Goal: Task Accomplishment & Management: Manage account settings

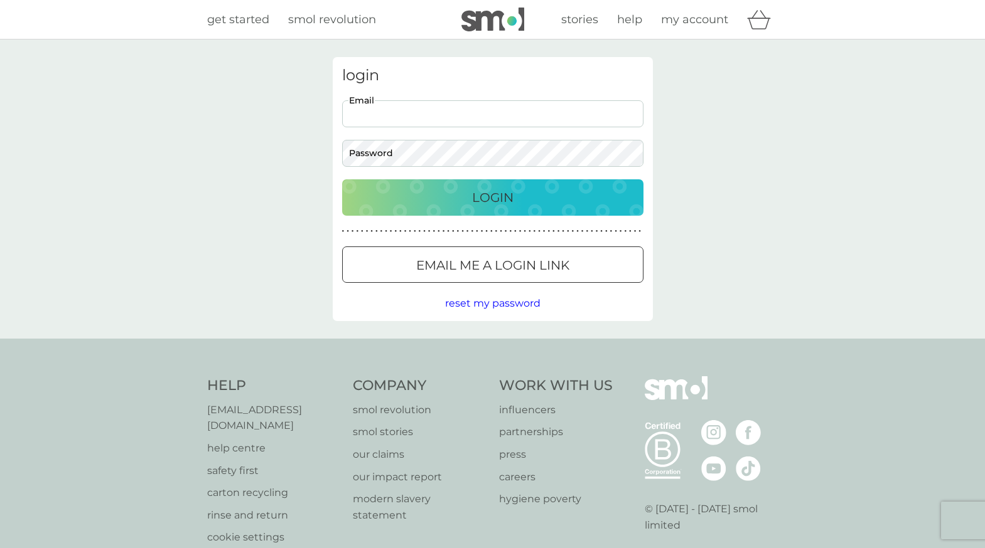
type input "[EMAIL_ADDRESS][DOMAIN_NAME]"
click at [466, 191] on div "Login" at bounding box center [493, 198] width 276 height 20
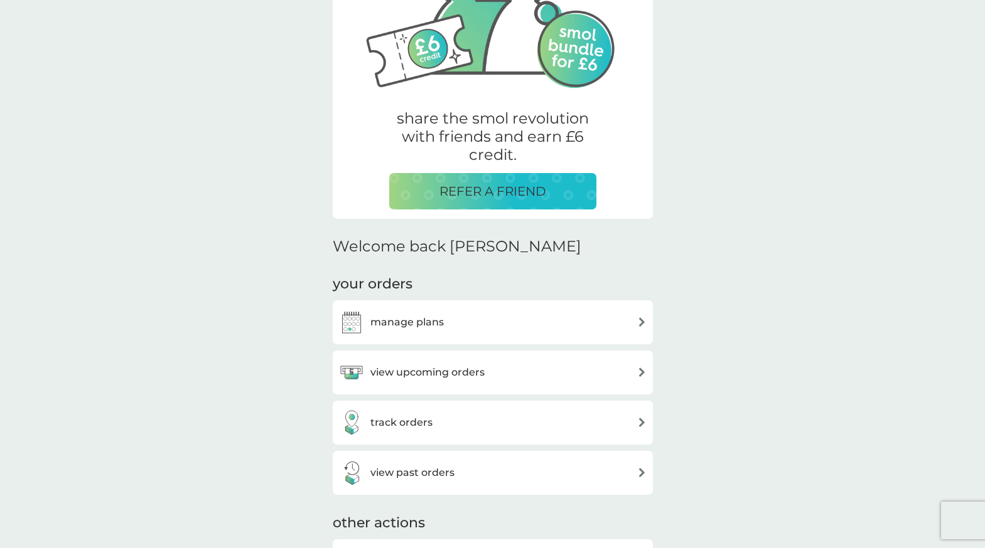
scroll to position [181, 0]
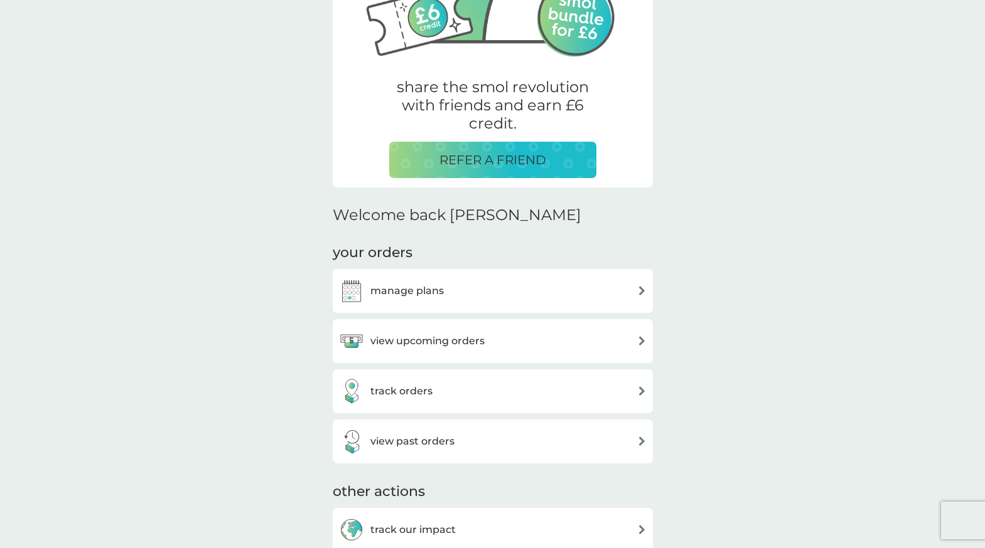
click at [465, 336] on h3 "view upcoming orders" at bounding box center [427, 341] width 114 height 16
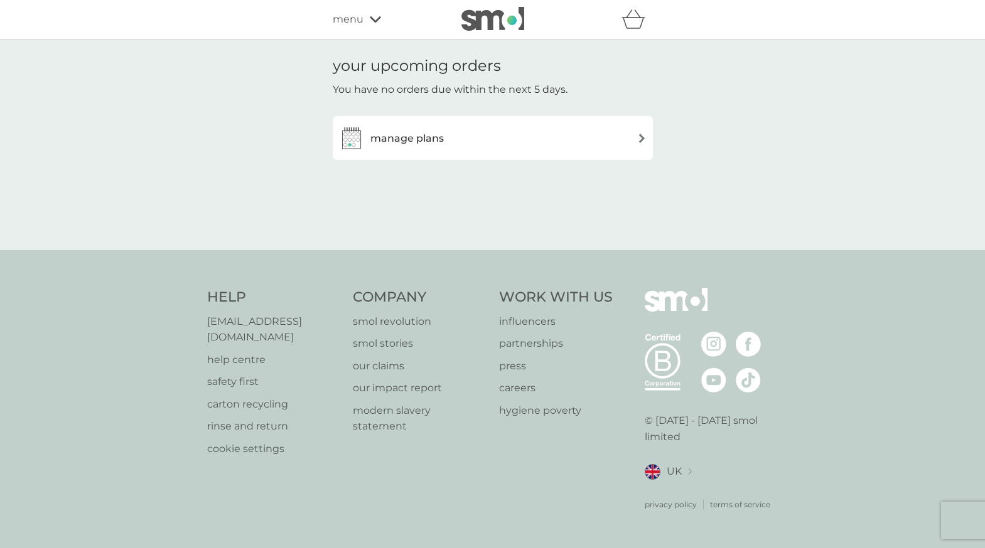
click at [509, 144] on div "manage plans" at bounding box center [492, 137] width 307 height 25
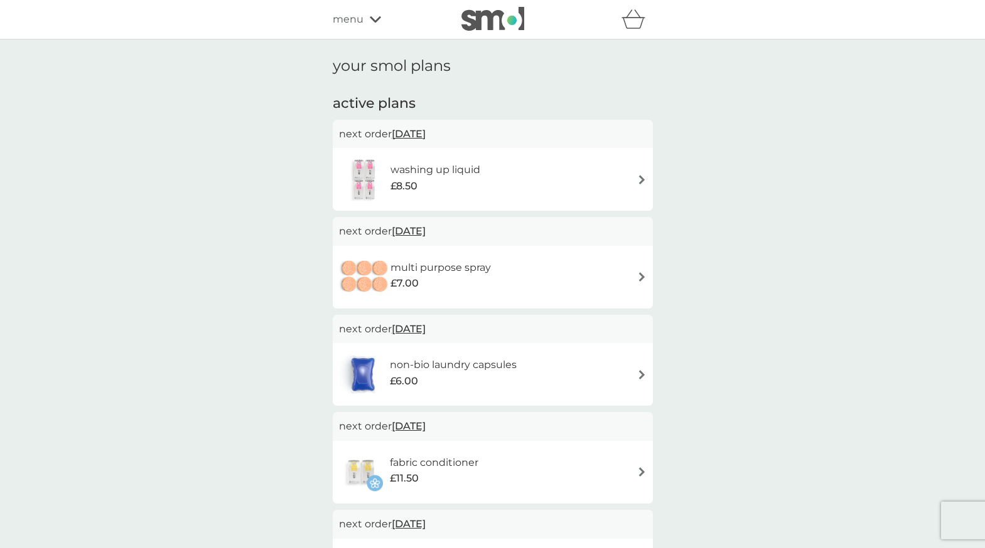
click at [352, 21] on span "menu" at bounding box center [348, 19] width 31 height 16
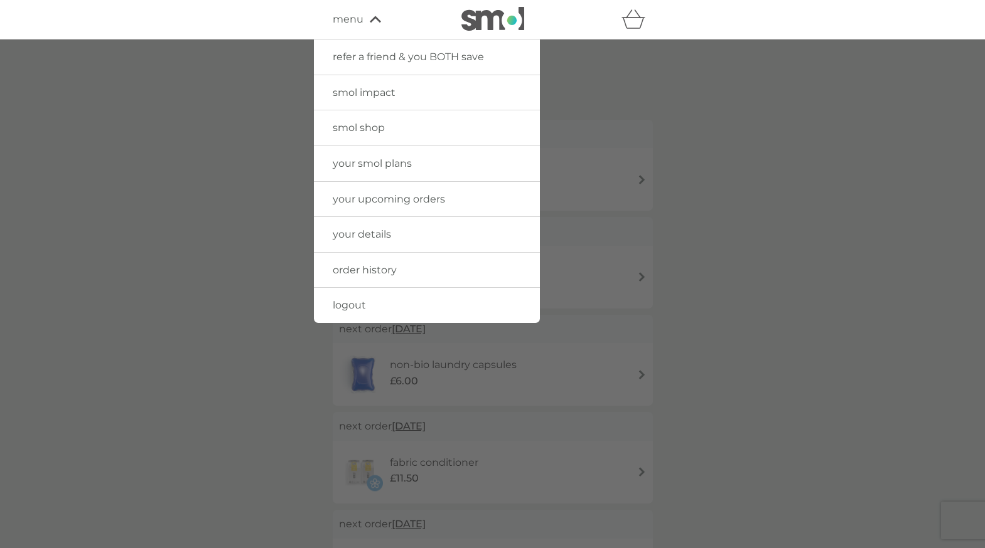
click at [363, 270] on span "order history" at bounding box center [365, 270] width 64 height 12
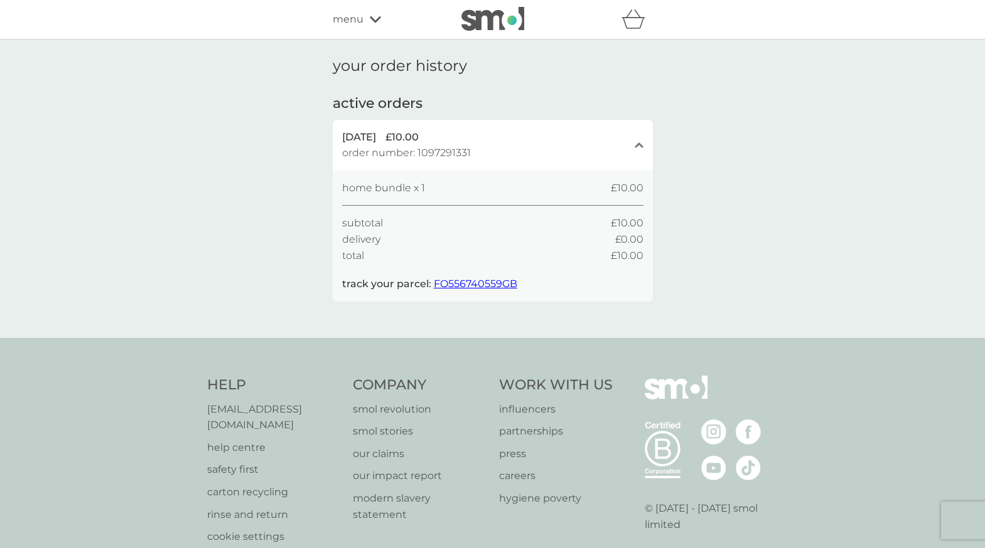
click at [363, 21] on div "menu" at bounding box center [386, 19] width 107 height 16
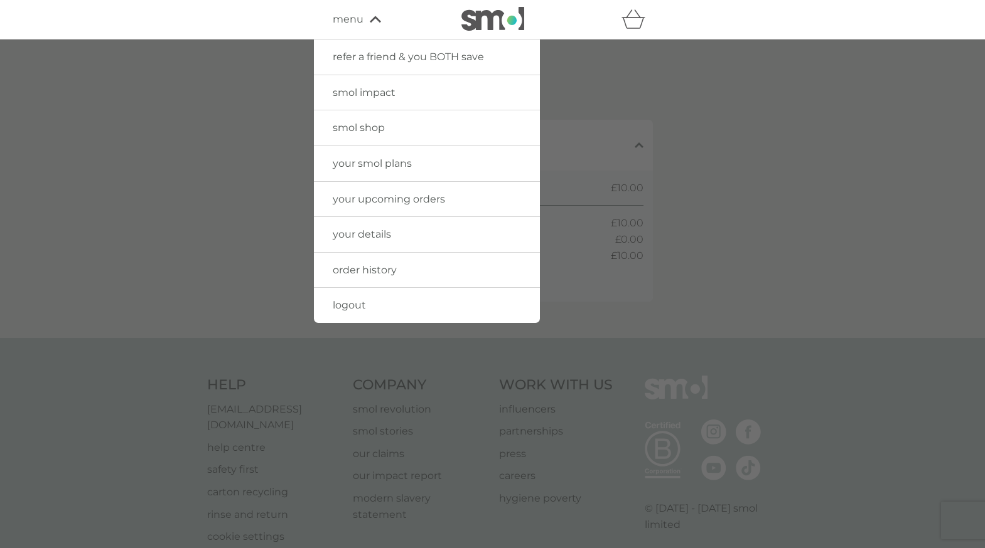
click at [378, 202] on span "your upcoming orders" at bounding box center [389, 199] width 112 height 12
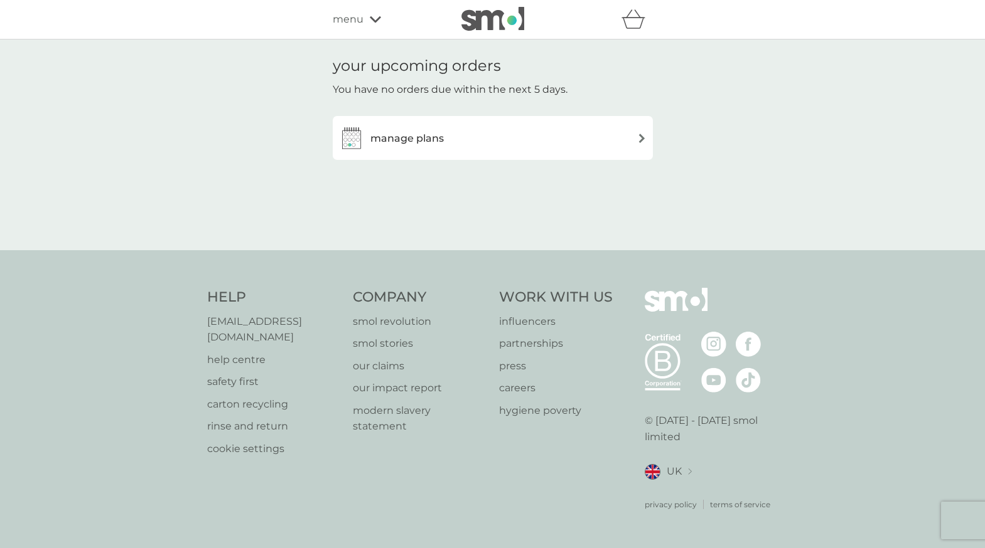
click at [628, 136] on div "manage plans" at bounding box center [492, 137] width 307 height 25
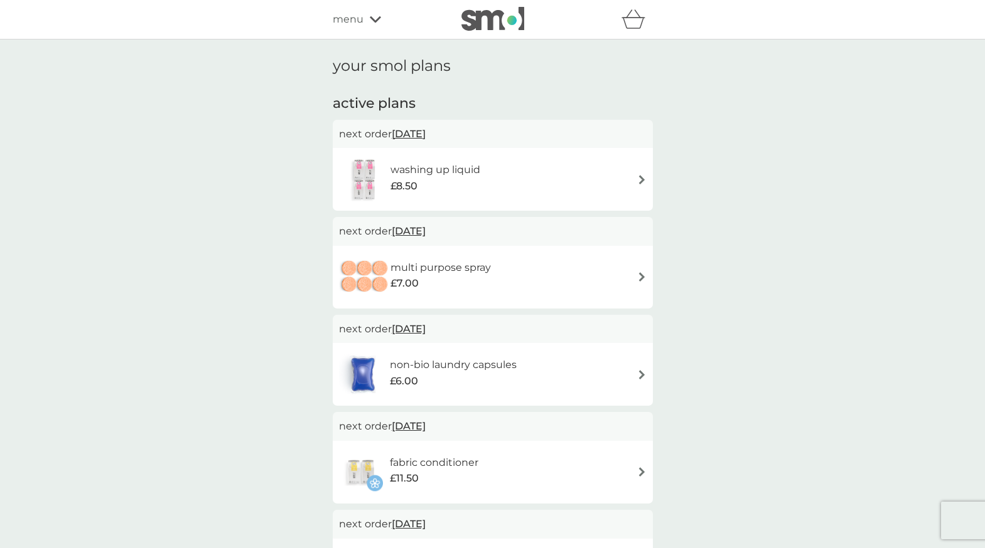
click at [373, 21] on icon at bounding box center [375, 19] width 11 height 6
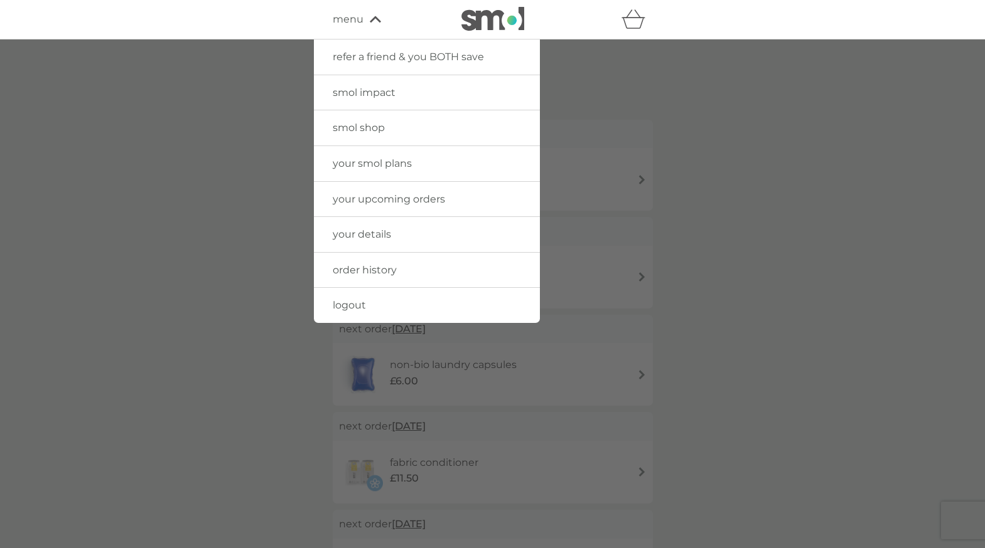
click at [382, 126] on span "smol shop" at bounding box center [359, 128] width 52 height 12
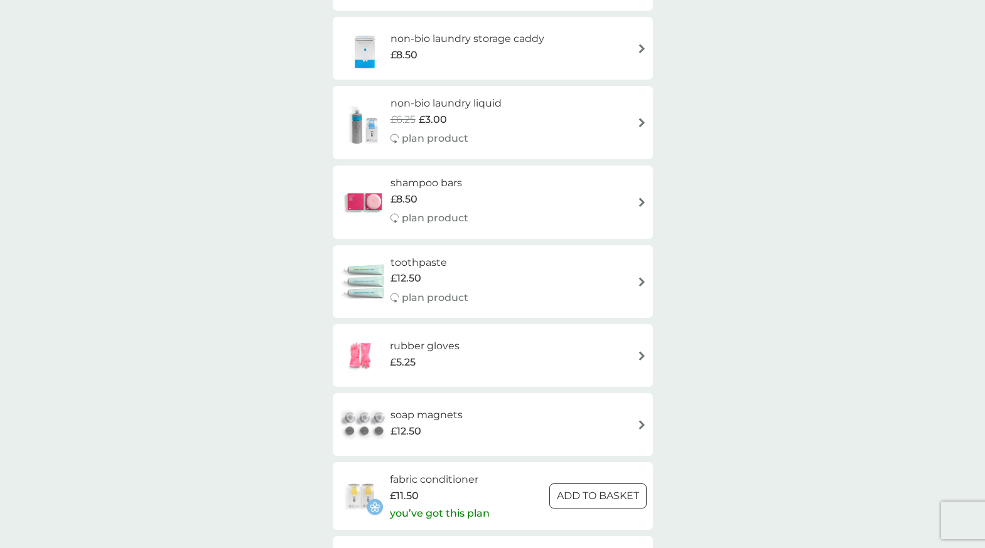
scroll to position [1291, 0]
click at [563, 414] on div "soap magnets £12.50" at bounding box center [492, 426] width 307 height 44
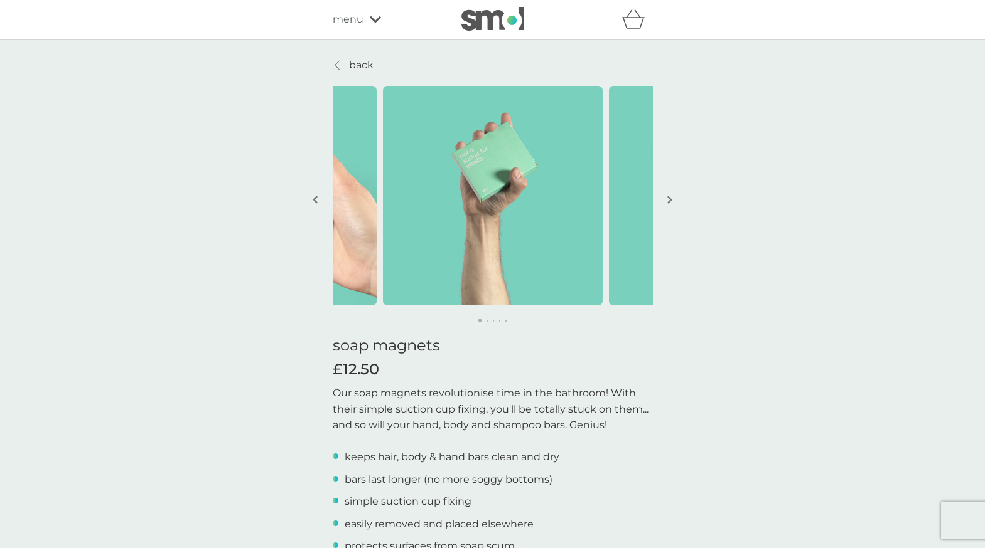
click at [670, 205] on button "button" at bounding box center [669, 200] width 9 height 63
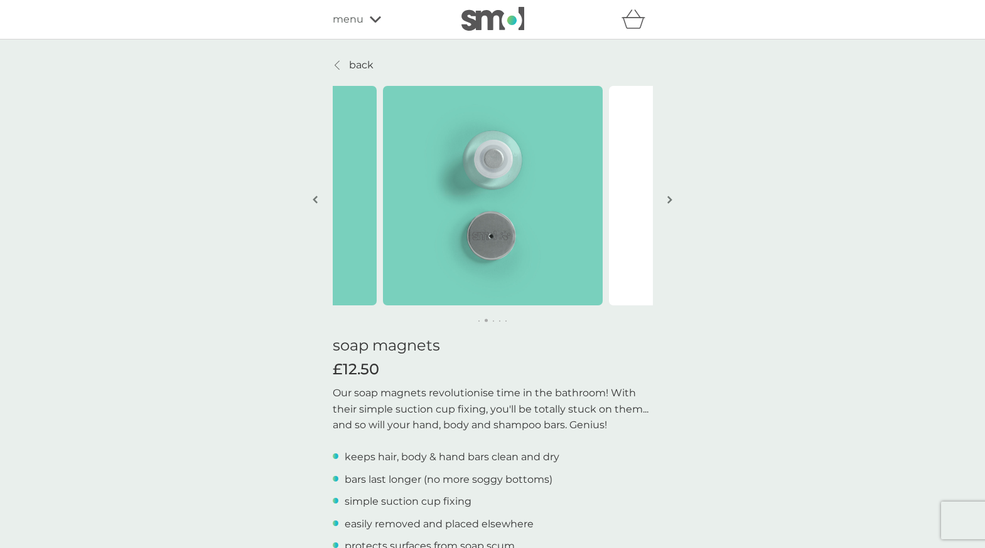
click at [670, 205] on button "button" at bounding box center [669, 200] width 9 height 63
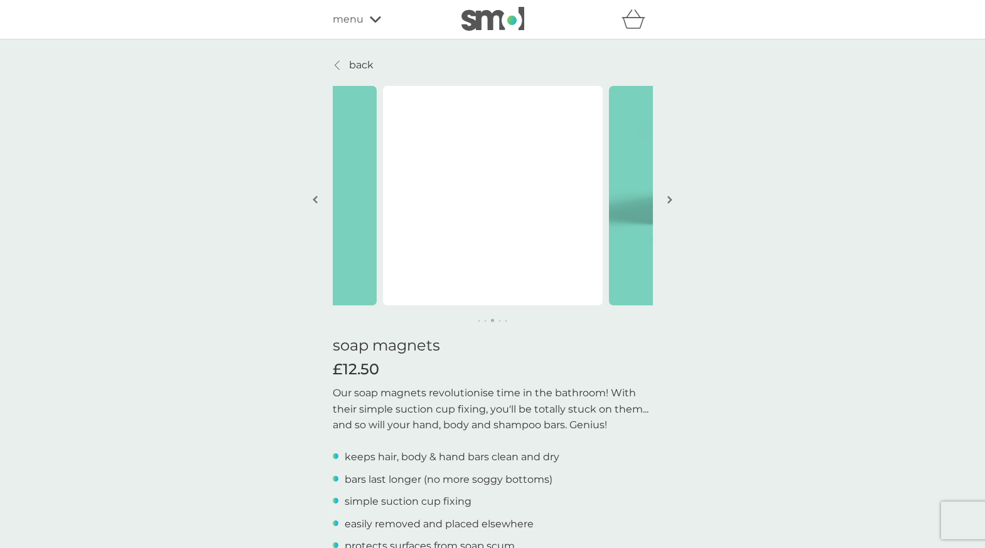
click at [670, 205] on button "button" at bounding box center [669, 200] width 9 height 63
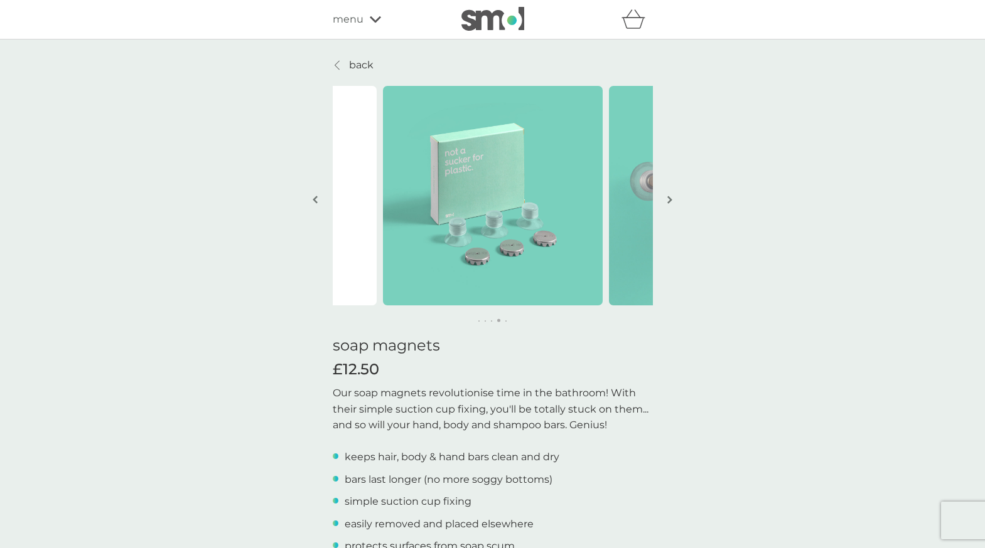
click at [670, 205] on button "button" at bounding box center [669, 200] width 9 height 63
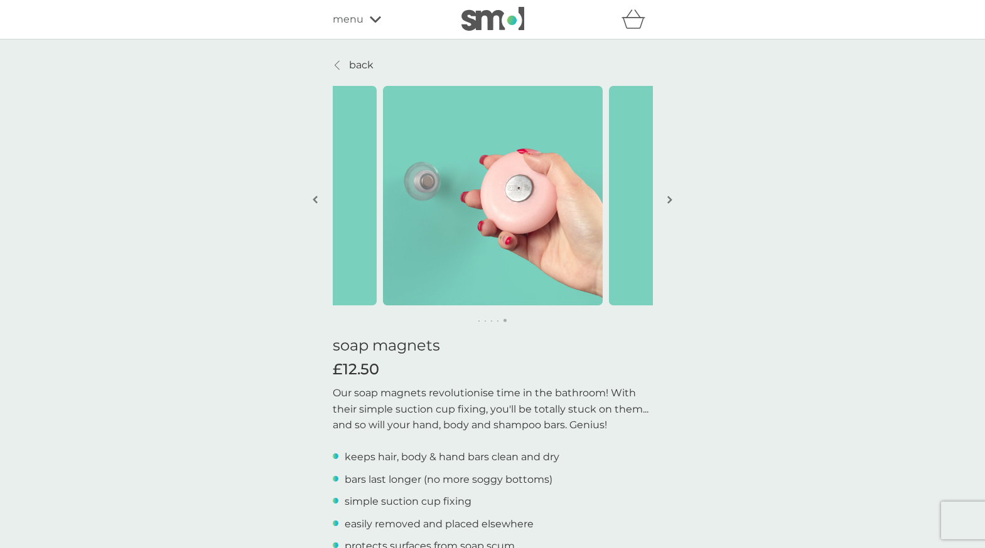
click at [670, 205] on button "button" at bounding box center [669, 200] width 9 height 63
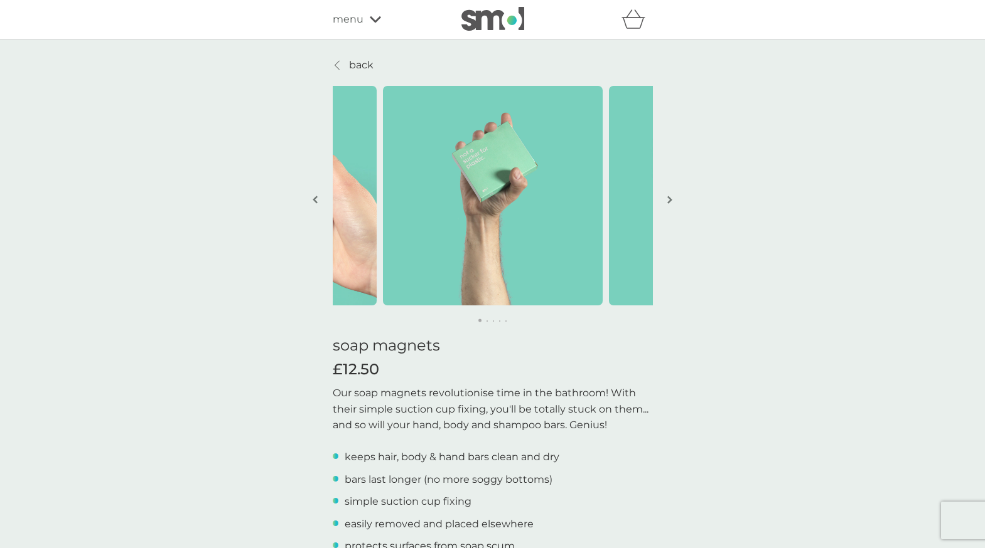
click at [670, 205] on button "button" at bounding box center [669, 200] width 9 height 63
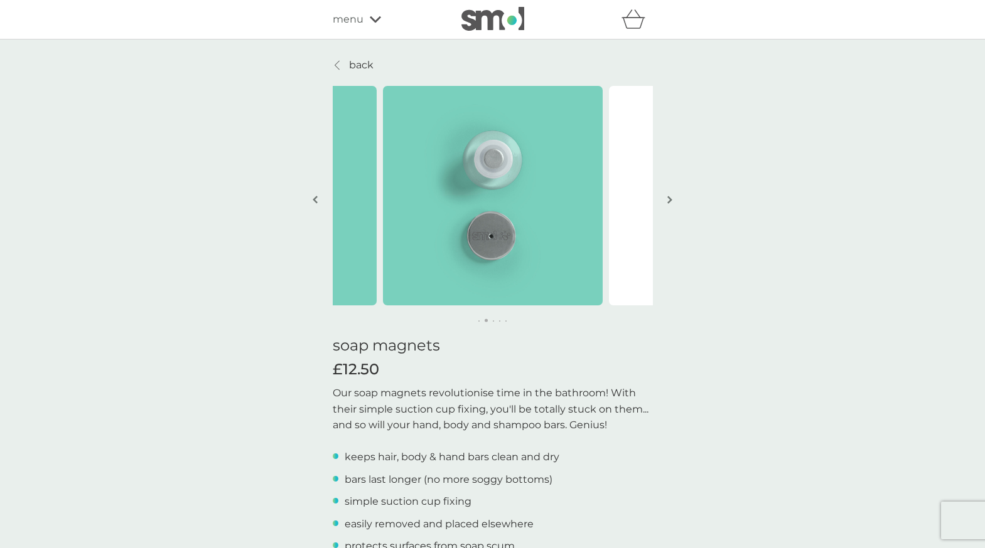
click at [368, 57] on p "back" at bounding box center [361, 65] width 24 height 16
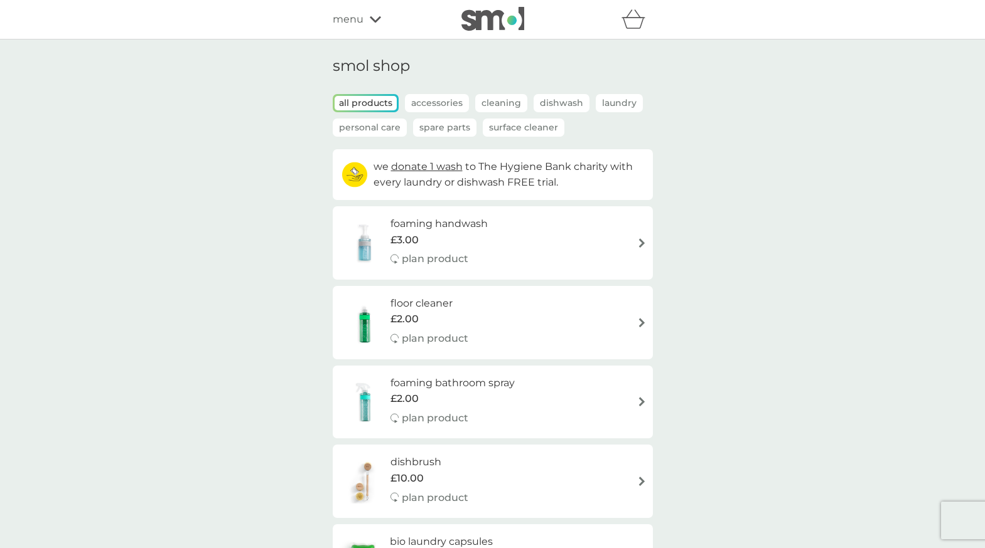
click at [371, 23] on icon at bounding box center [375, 20] width 11 height 8
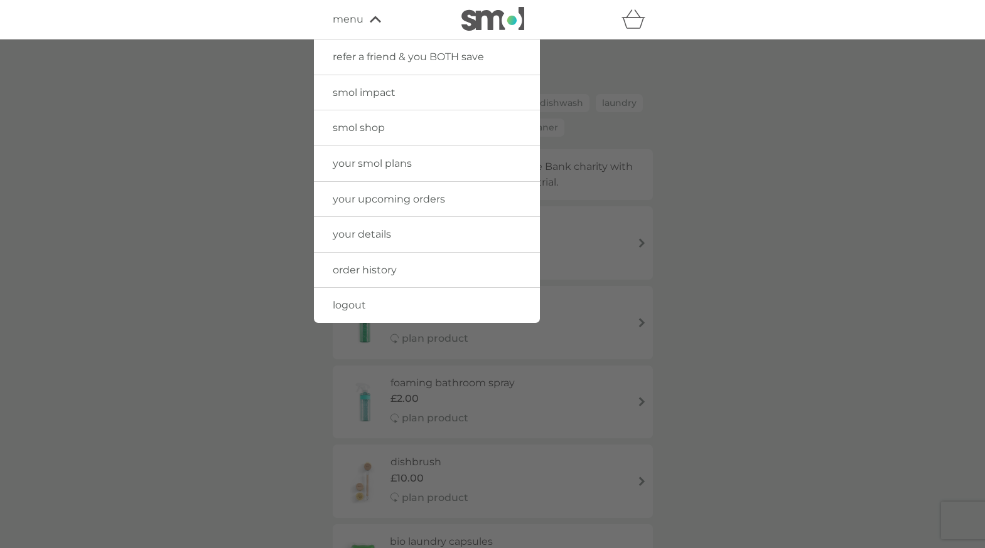
click at [377, 202] on span "your upcoming orders" at bounding box center [389, 199] width 112 height 12
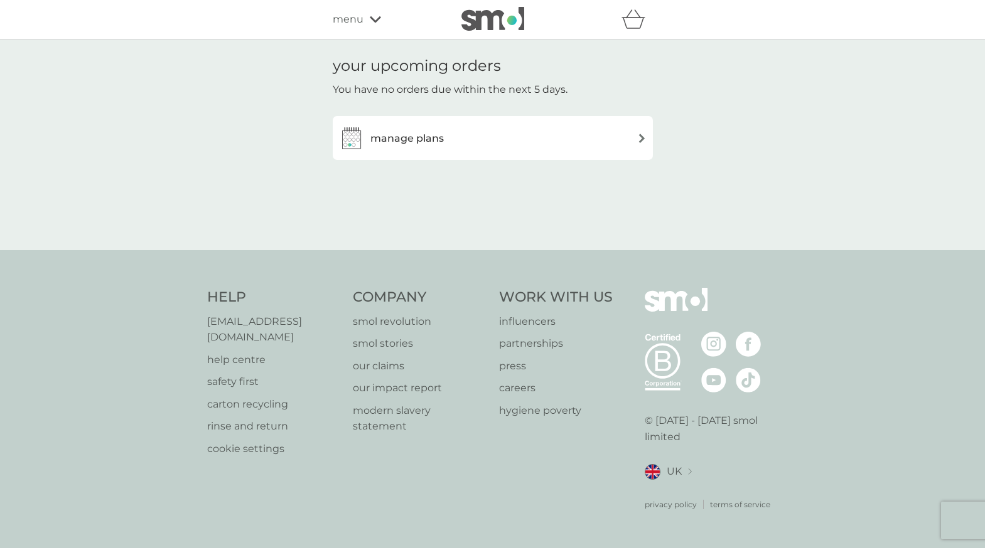
click at [639, 142] on div "manage plans" at bounding box center [492, 137] width 307 height 25
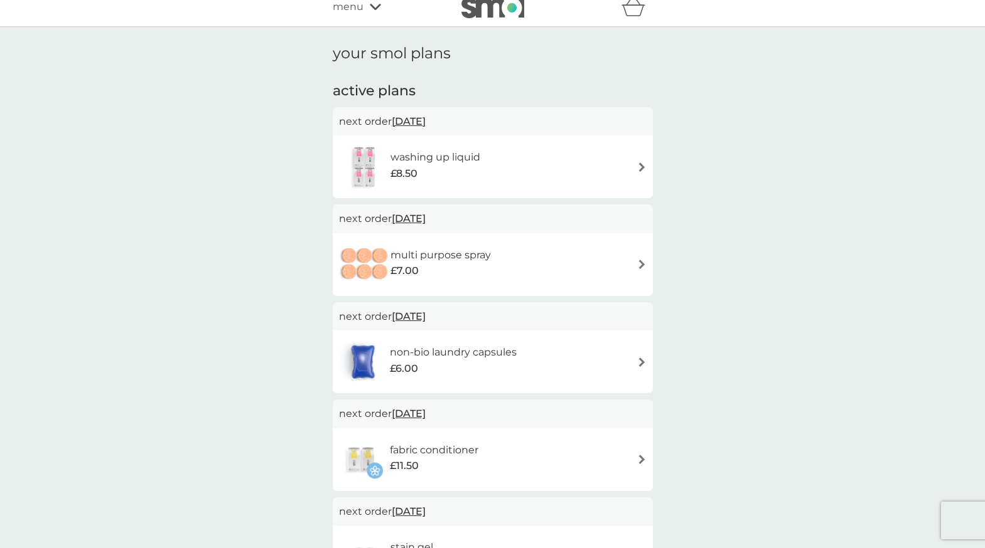
scroll to position [15, 0]
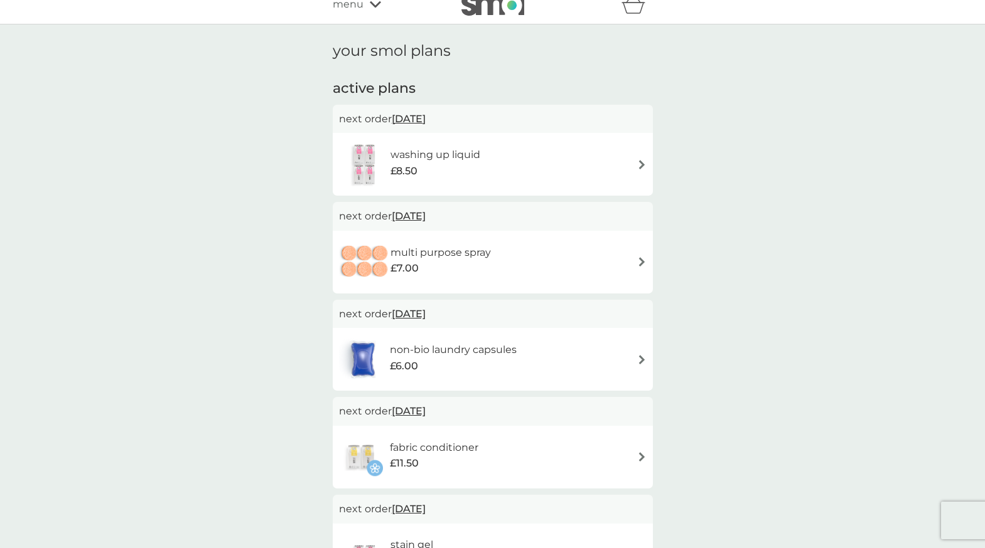
click at [644, 160] on img at bounding box center [641, 164] width 9 height 9
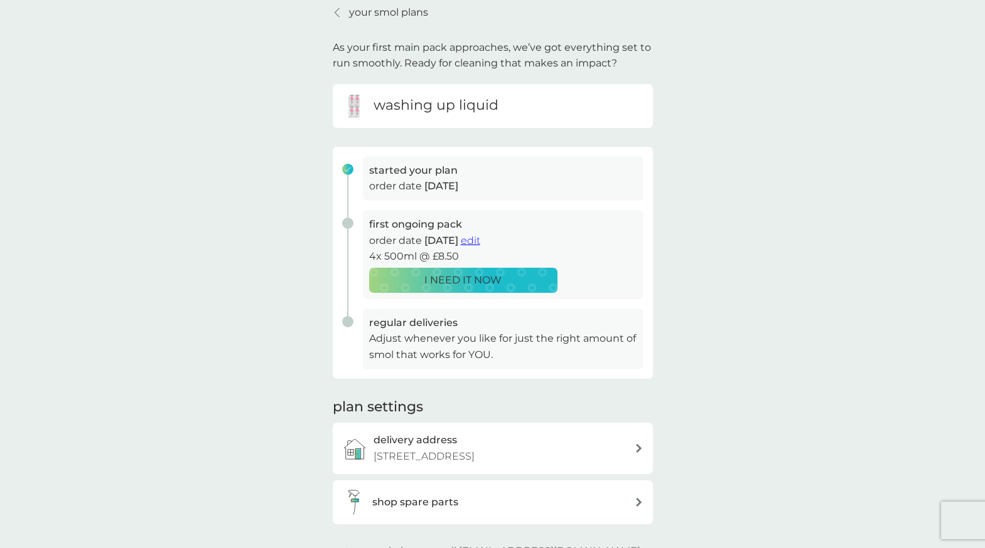
scroll to position [57, 0]
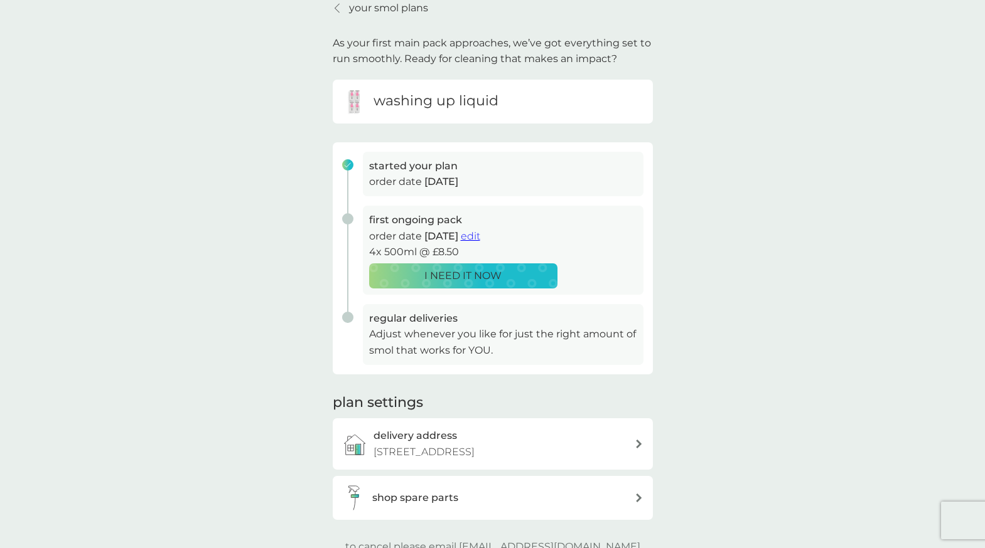
click at [480, 235] on span "edit" at bounding box center [470, 236] width 19 height 12
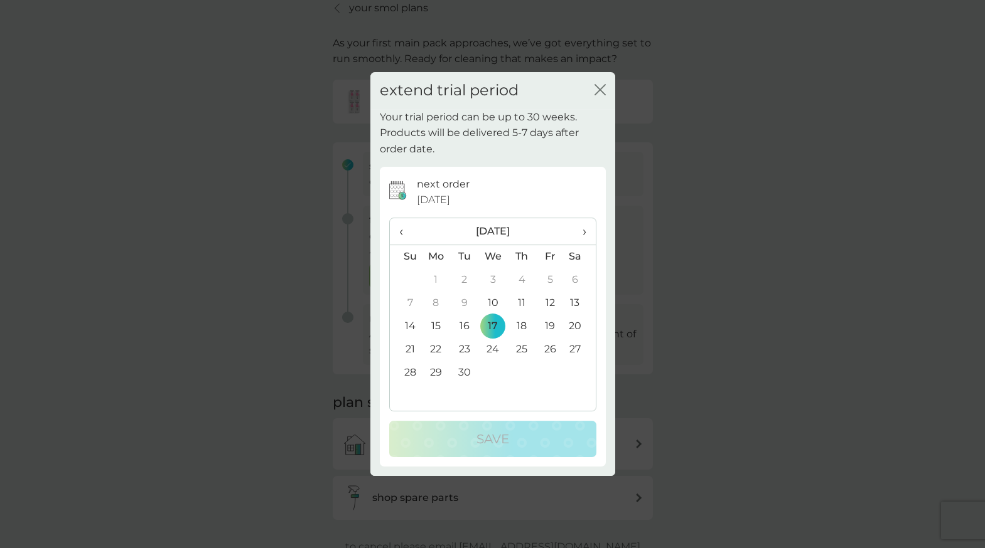
click at [584, 232] on span "›" at bounding box center [579, 231] width 13 height 26
click at [400, 229] on span "‹" at bounding box center [405, 231] width 13 height 26
click at [548, 371] on td "31" at bounding box center [549, 372] width 28 height 23
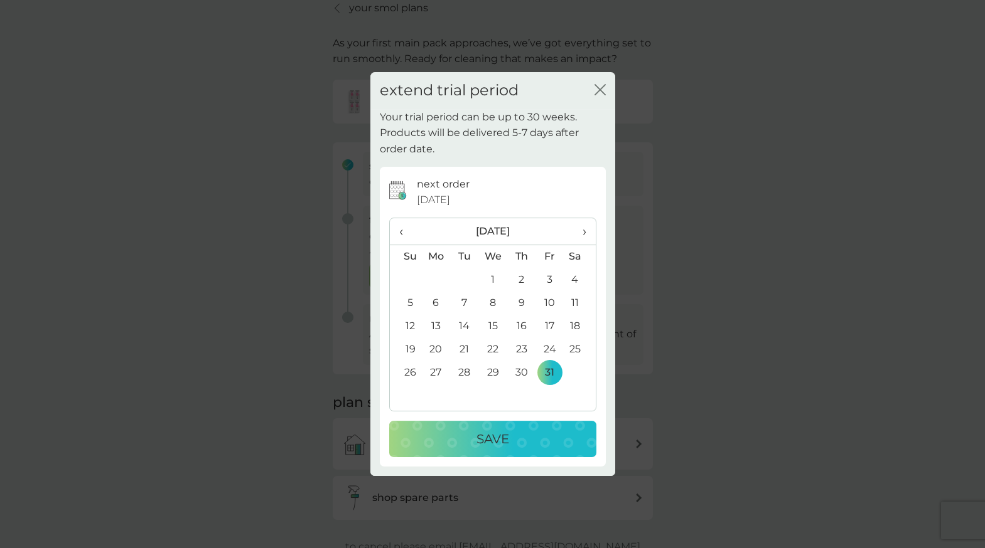
click at [537, 440] on div "Save" at bounding box center [493, 439] width 182 height 20
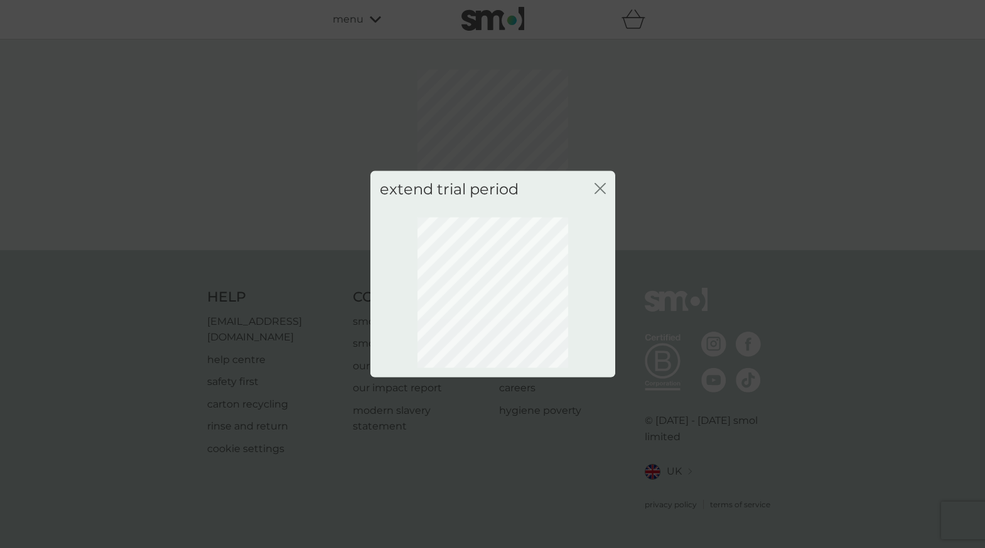
scroll to position [0, 0]
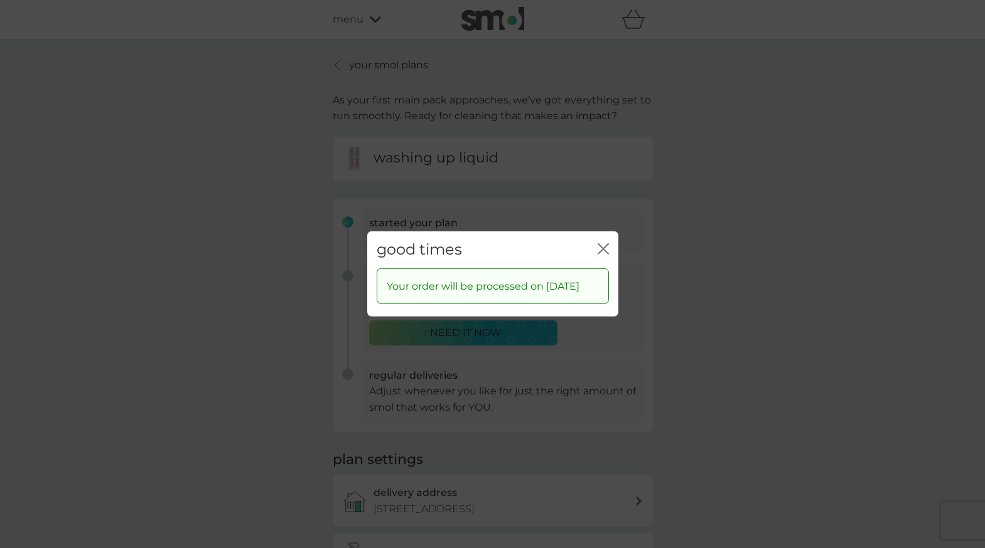
click at [602, 243] on icon "close" at bounding box center [602, 248] width 11 height 11
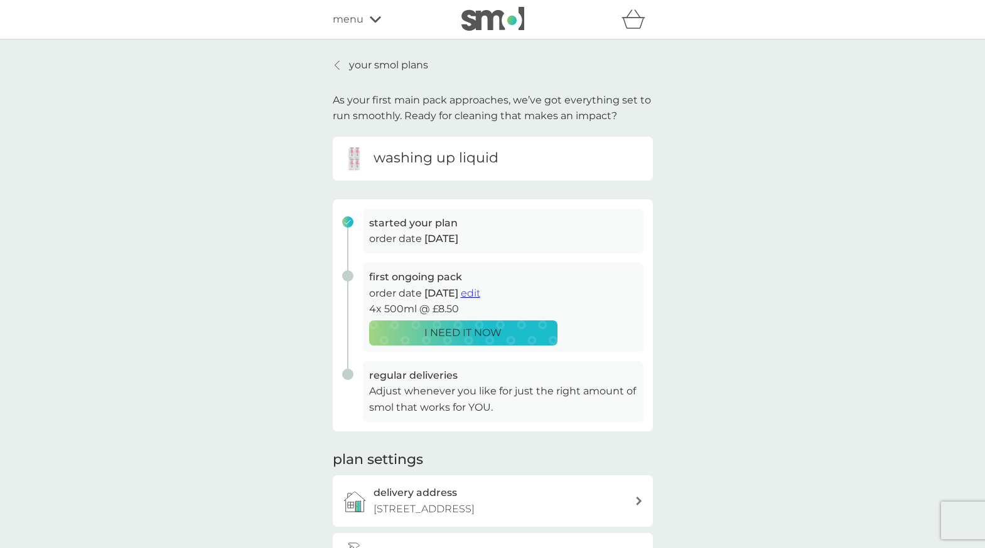
click at [355, 65] on p "your smol plans" at bounding box center [388, 65] width 79 height 16
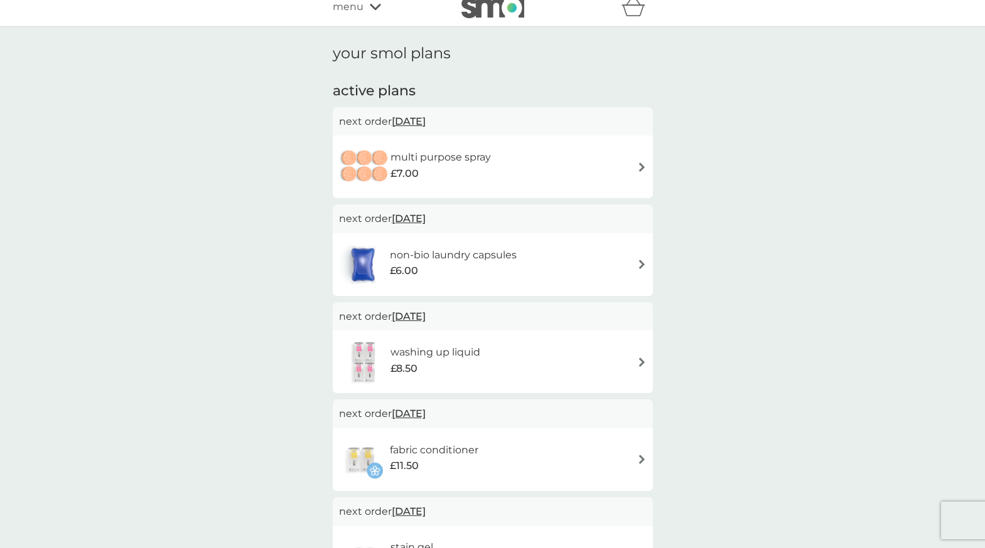
scroll to position [6, 0]
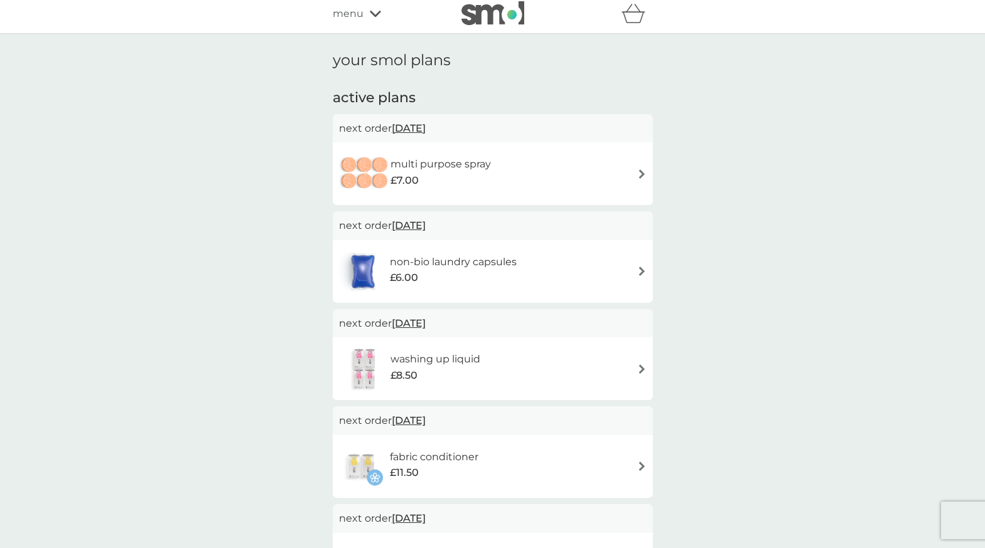
click at [635, 166] on div "multi purpose spray £7.00" at bounding box center [492, 174] width 307 height 44
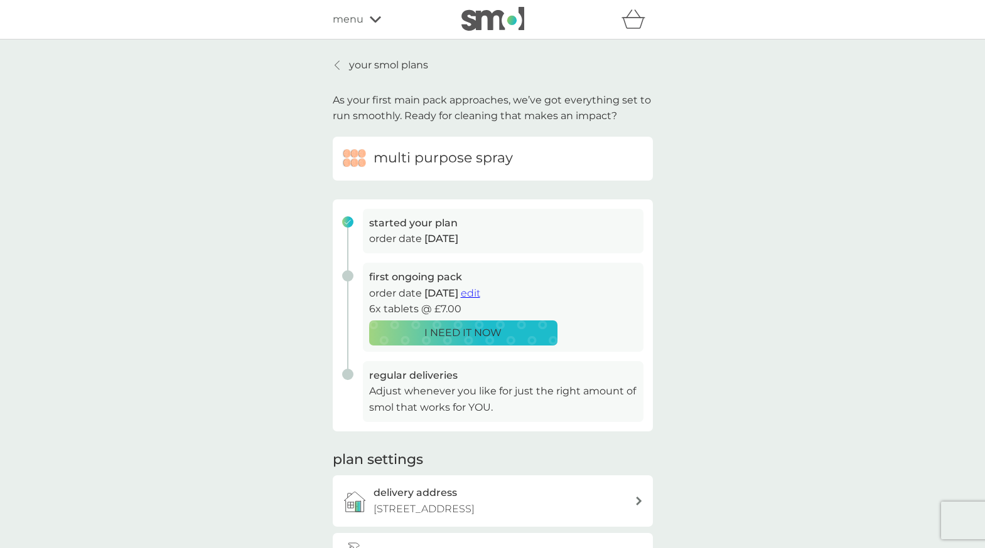
click at [480, 289] on span "edit" at bounding box center [470, 293] width 19 height 12
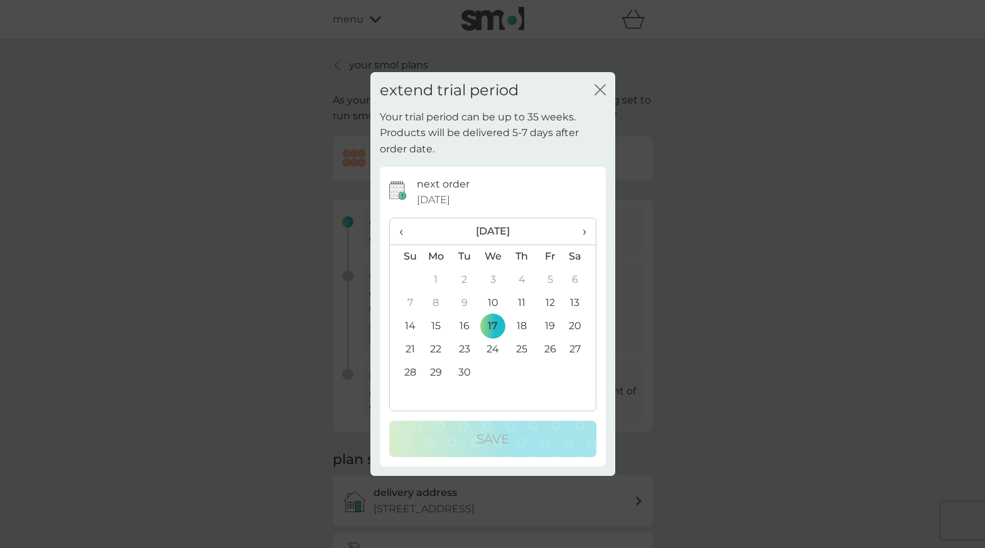
click at [580, 229] on span "›" at bounding box center [579, 231] width 13 height 26
click at [552, 375] on td "31" at bounding box center [549, 372] width 28 height 23
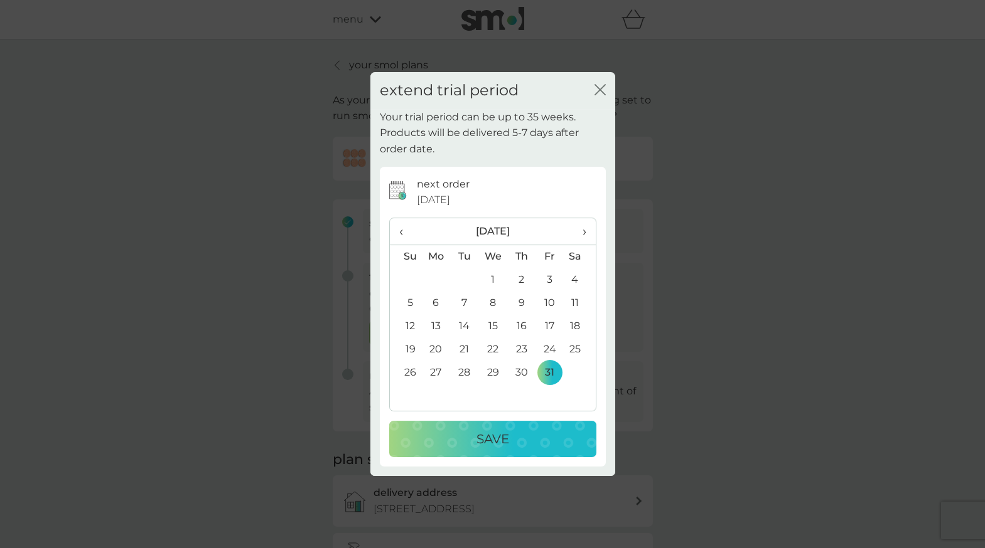
click at [537, 432] on div "Save" at bounding box center [493, 439] width 182 height 20
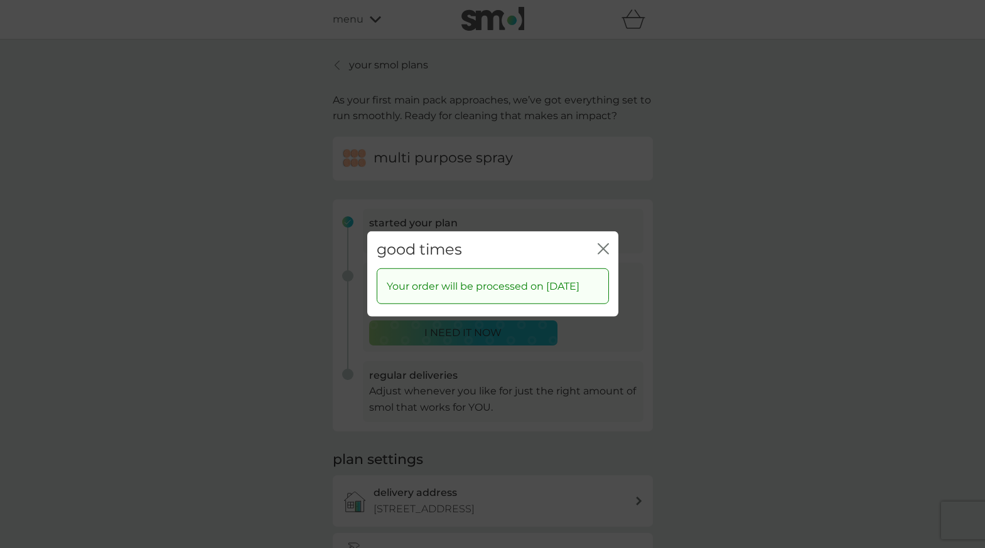
click at [600, 243] on icon "close" at bounding box center [602, 248] width 11 height 11
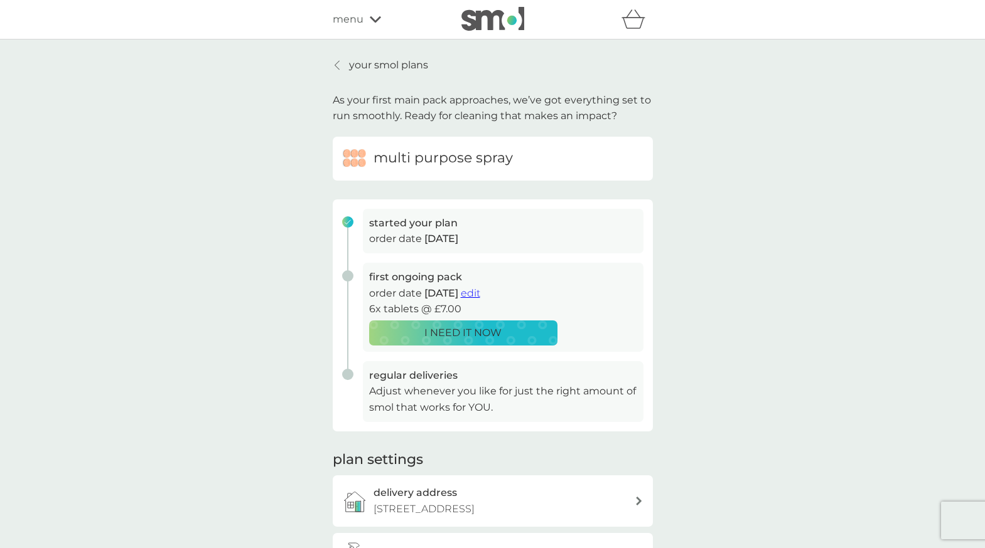
click at [378, 66] on p "your smol plans" at bounding box center [388, 65] width 79 height 16
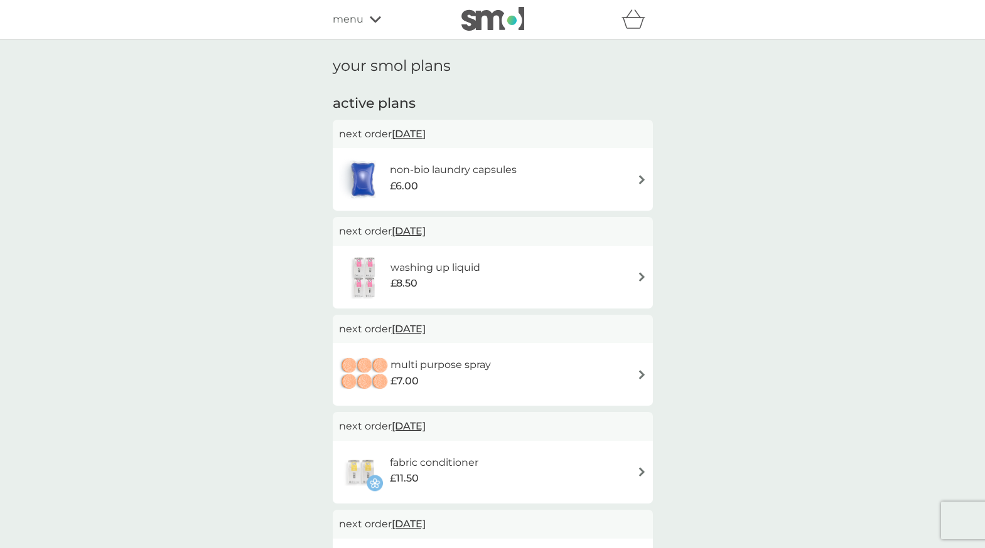
click at [639, 181] on img at bounding box center [641, 179] width 9 height 9
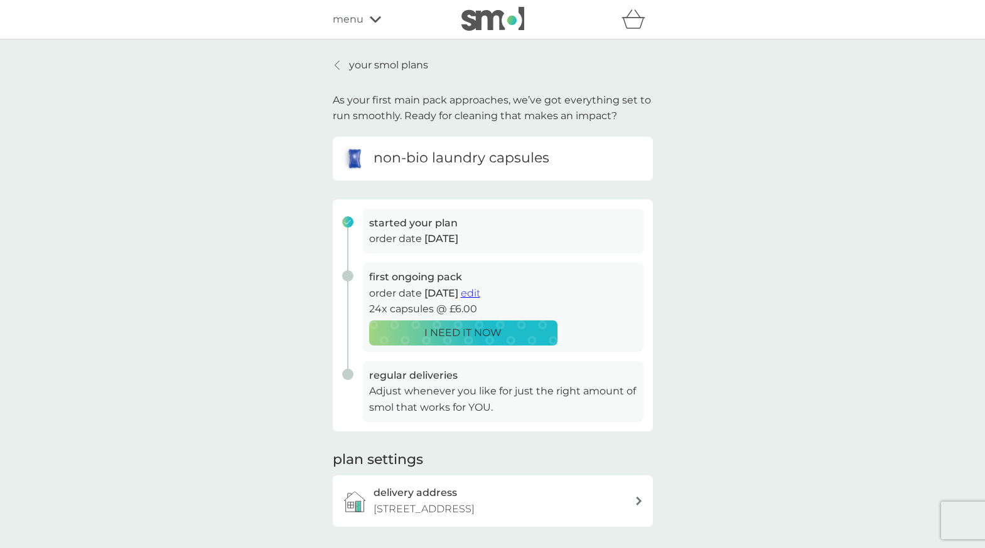
click at [480, 290] on span "edit" at bounding box center [470, 293] width 19 height 12
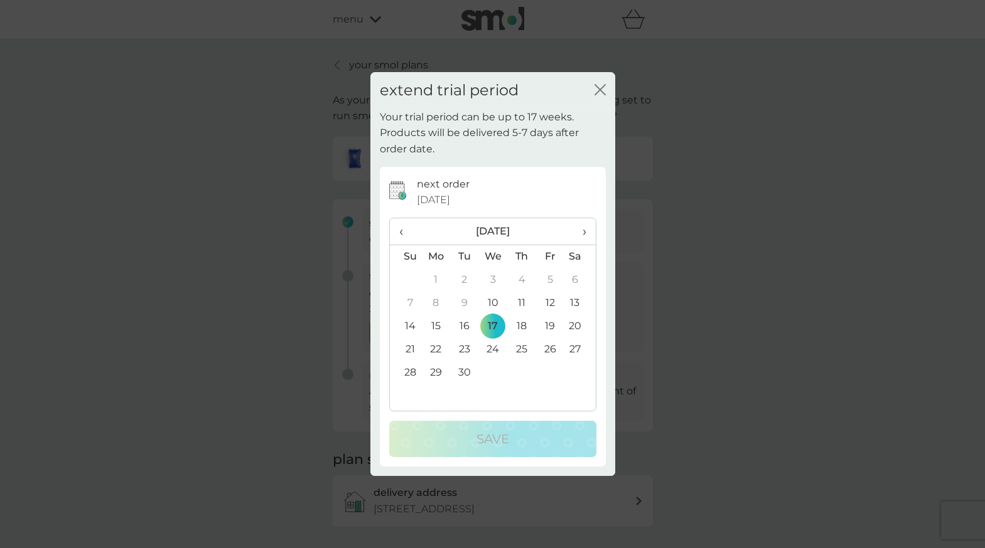
click at [581, 227] on span "›" at bounding box center [579, 231] width 13 height 26
click at [550, 366] on td "31" at bounding box center [549, 372] width 28 height 23
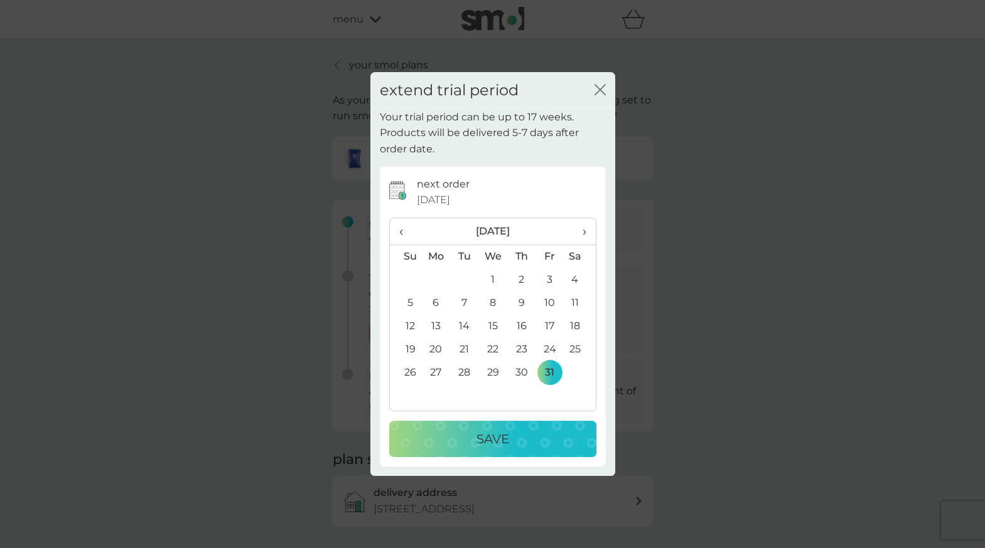
click at [519, 442] on div "Save" at bounding box center [493, 439] width 182 height 20
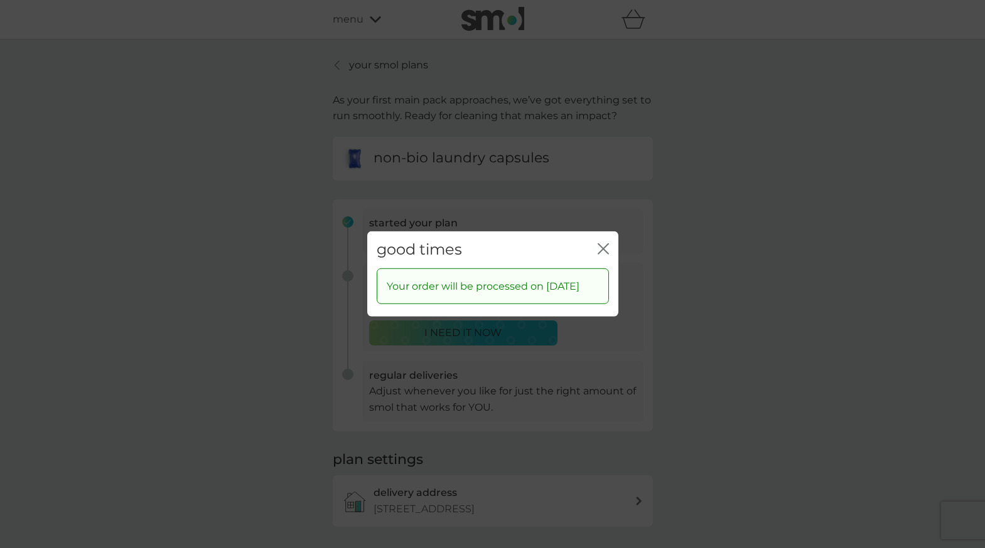
click at [602, 243] on icon "close" at bounding box center [602, 248] width 11 height 11
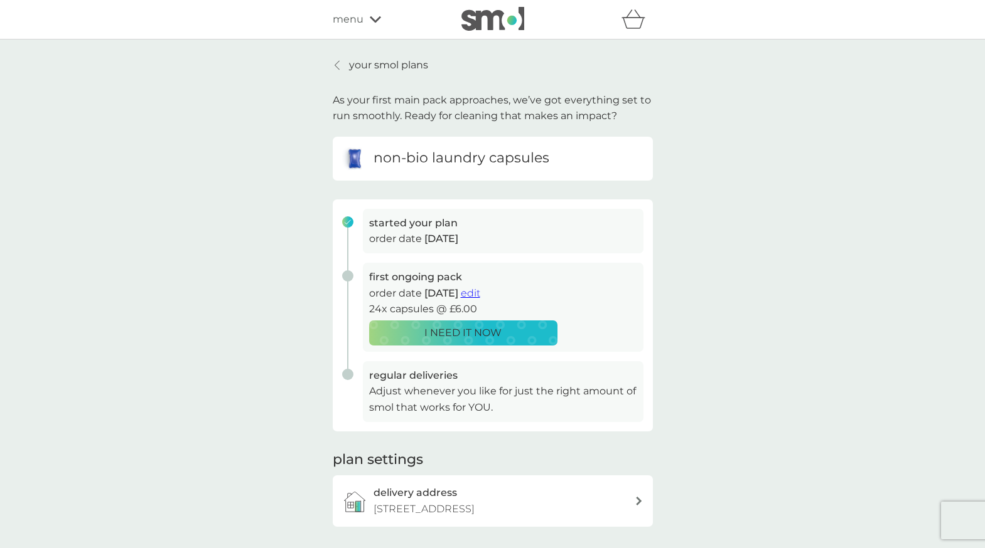
click at [358, 18] on span "menu" at bounding box center [348, 19] width 31 height 16
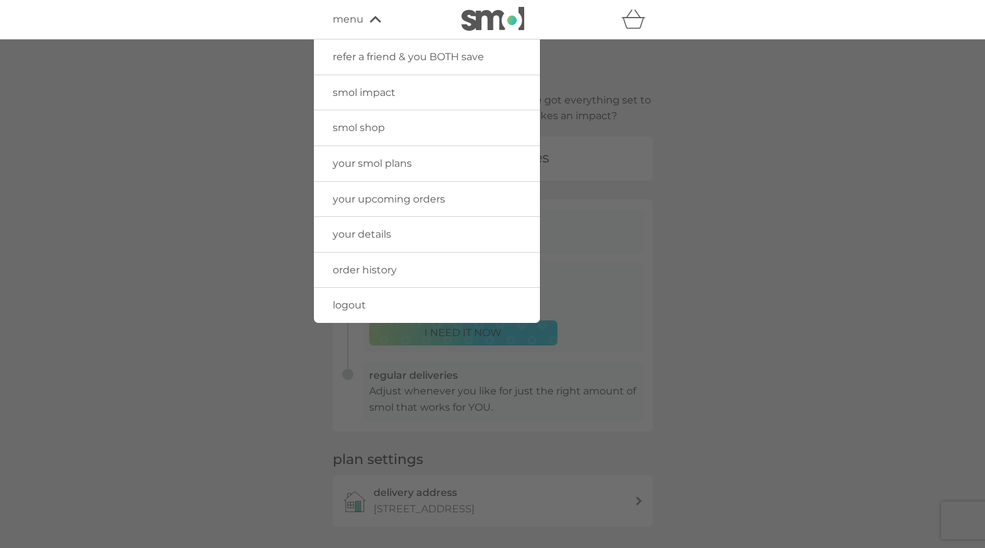
click at [366, 163] on span "your smol plans" at bounding box center [372, 163] width 79 height 12
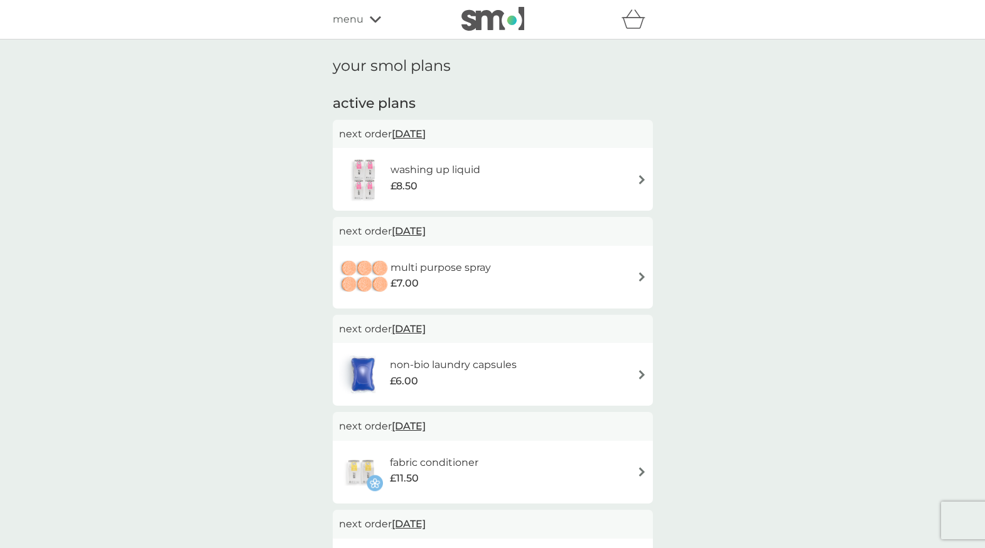
click at [387, 104] on h2 "active plans" at bounding box center [493, 103] width 320 height 19
click at [371, 28] on div "refer a friend & you BOTH save smol impact smol shop your smol plans your upcom…" at bounding box center [493, 19] width 320 height 25
click at [375, 15] on div "menu" at bounding box center [386, 19] width 107 height 16
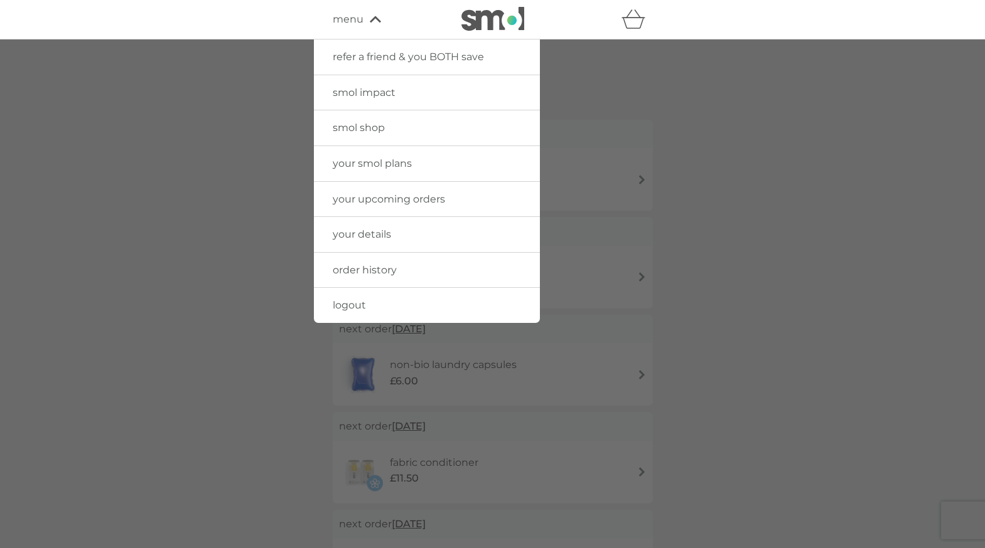
click at [380, 232] on span "your details" at bounding box center [362, 234] width 58 height 12
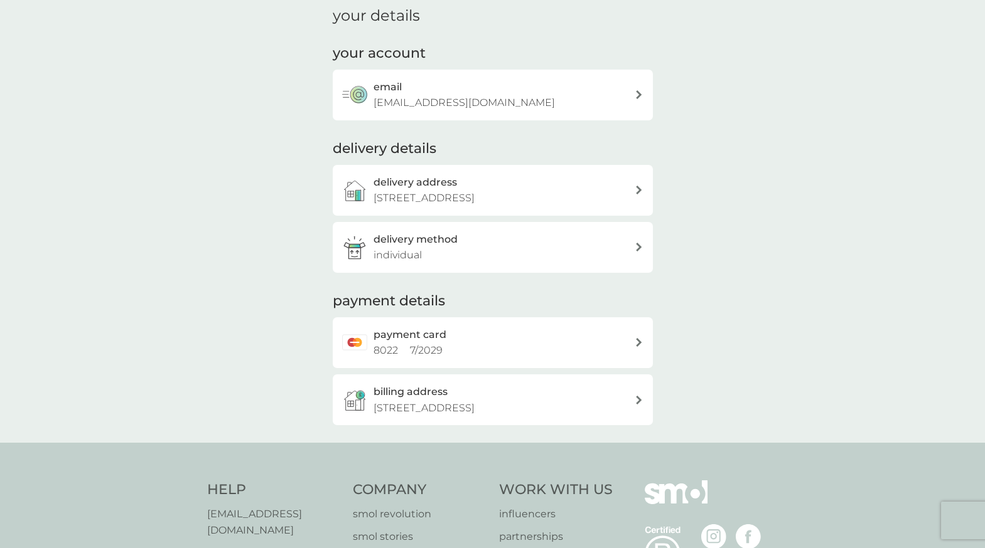
scroll to position [50, 0]
click at [380, 232] on h3 "delivery method" at bounding box center [415, 240] width 84 height 16
